Goal: Check status: Check status

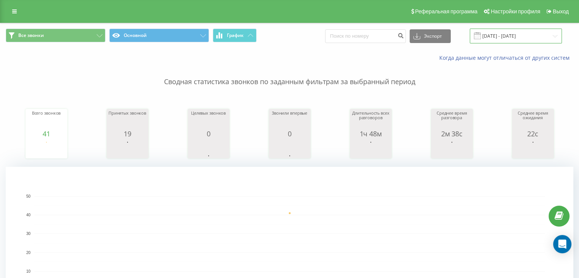
click at [518, 35] on input "[DATE] - [DATE]" at bounding box center [516, 36] width 92 height 15
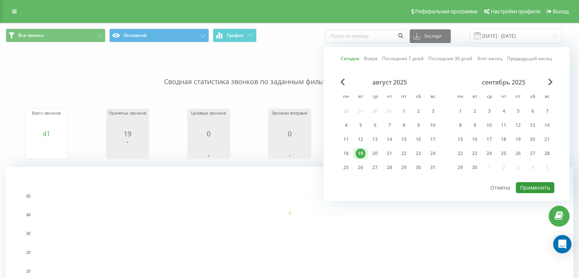
click at [526, 189] on button "Применить" at bounding box center [535, 187] width 38 height 11
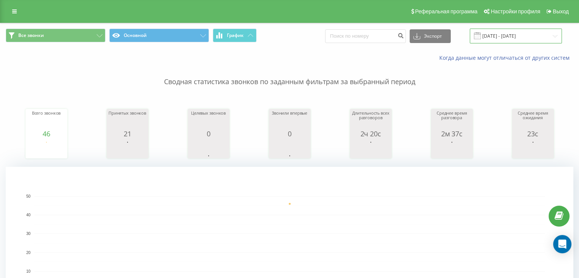
click at [494, 36] on input "[DATE] - [DATE]" at bounding box center [516, 36] width 92 height 15
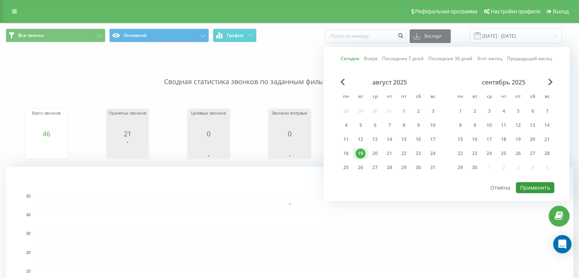
click at [532, 190] on button "Применить" at bounding box center [535, 187] width 38 height 11
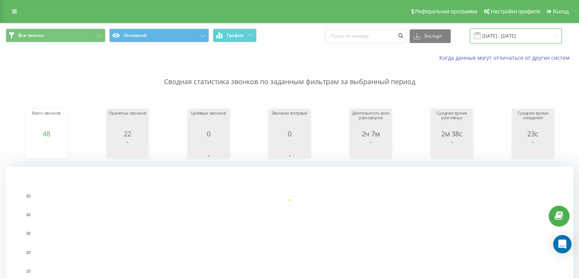
click at [520, 34] on input "[DATE] - [DATE]" at bounding box center [516, 36] width 92 height 15
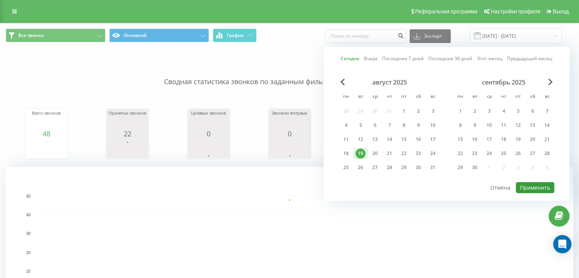
click at [523, 183] on button "Применить" at bounding box center [535, 187] width 38 height 11
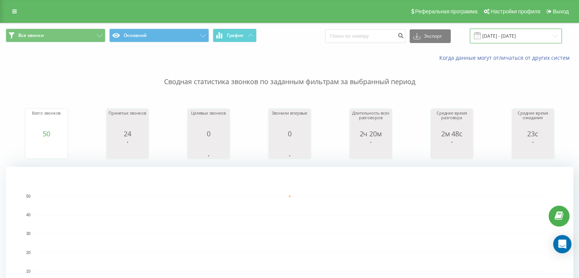
click at [523, 35] on input "[DATE] - [DATE]" at bounding box center [516, 36] width 92 height 15
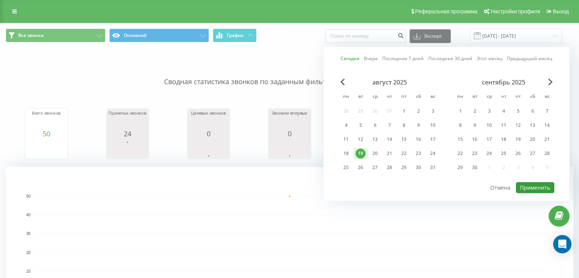
click at [525, 182] on button "Применить" at bounding box center [535, 187] width 38 height 11
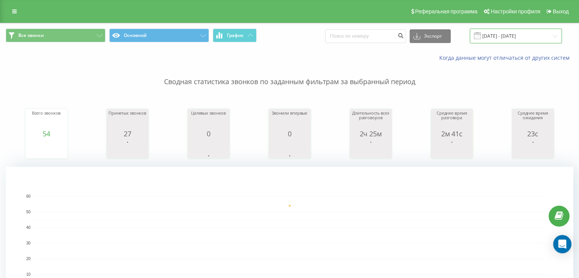
click at [533, 30] on input "[DATE] - [DATE]" at bounding box center [516, 36] width 92 height 15
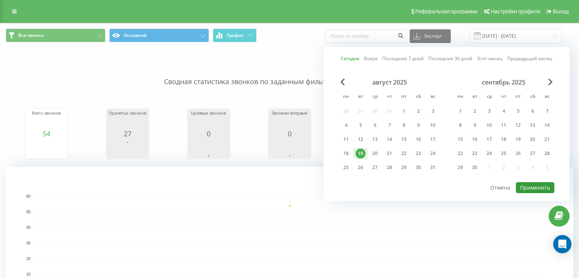
click at [537, 183] on button "Применить" at bounding box center [535, 187] width 38 height 11
